Goal: Task Accomplishment & Management: Manage account settings

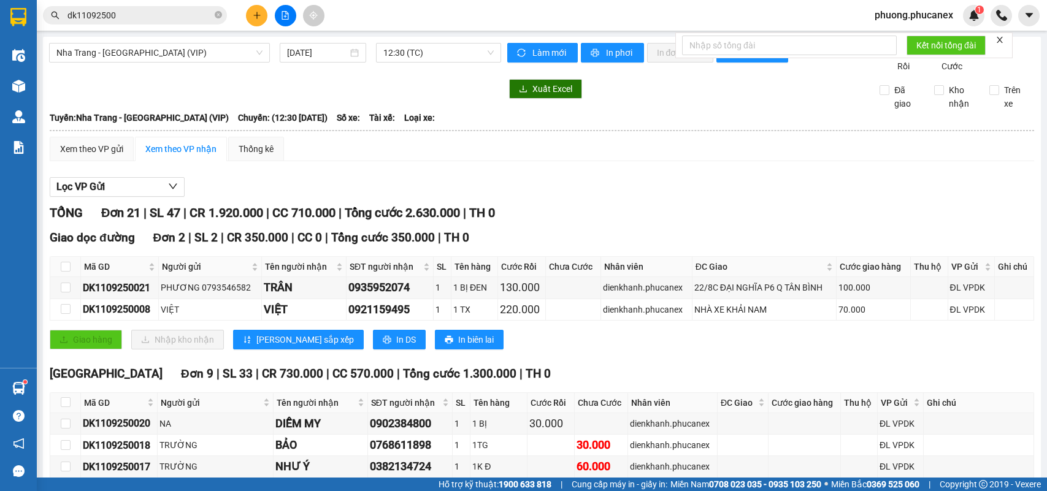
click at [917, 20] on span "phuong.phucanex" at bounding box center [914, 14] width 98 height 15
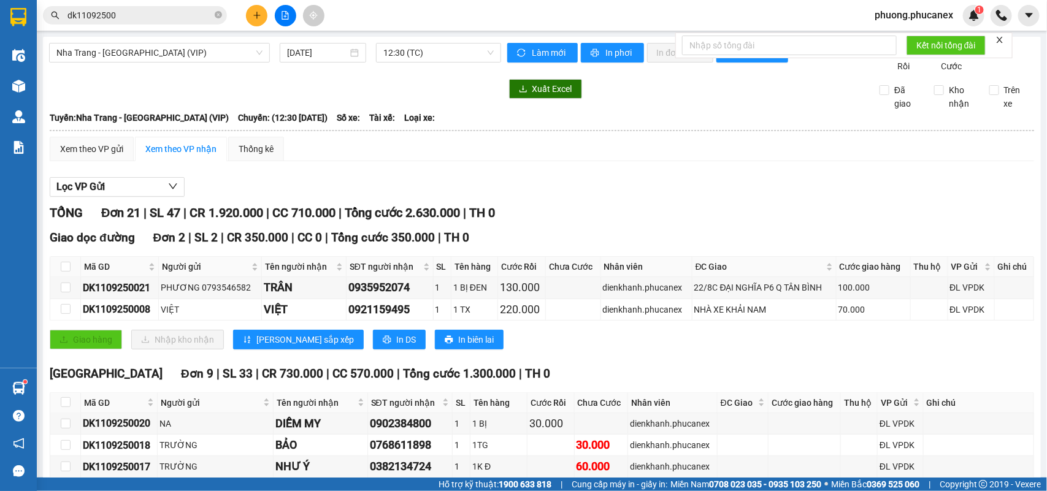
scroll to position [153, 0]
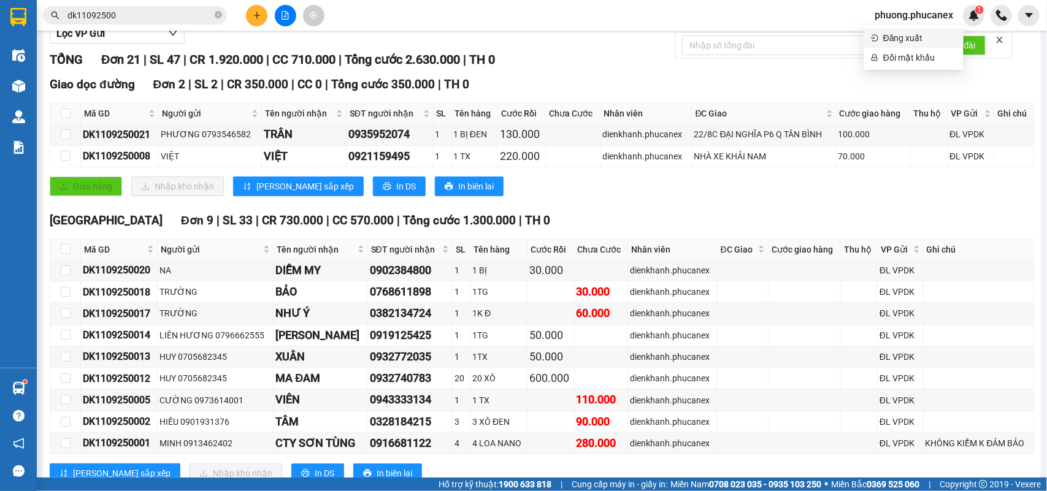
click at [890, 36] on span "Đăng xuất" at bounding box center [919, 37] width 73 height 13
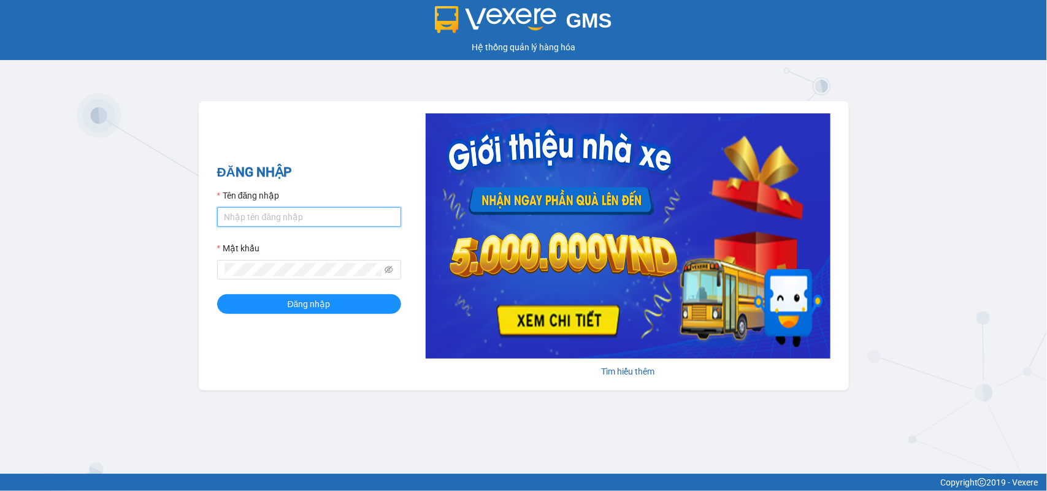
click at [339, 212] on input "Tên đăng nhập" at bounding box center [309, 217] width 184 height 20
type input "mynt.phucanex"
click at [217, 294] on button "Đăng nhập" at bounding box center [309, 304] width 184 height 20
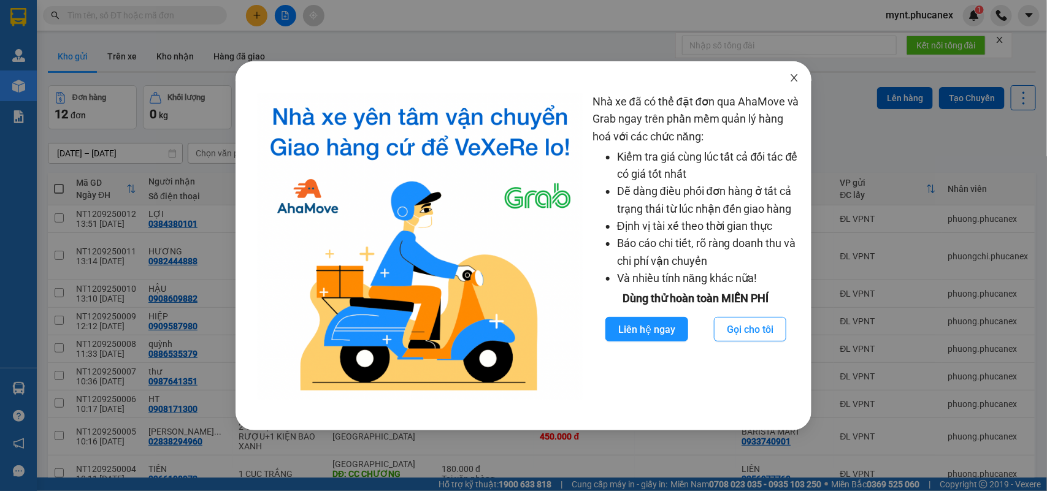
click at [795, 74] on icon "close" at bounding box center [794, 78] width 10 height 10
